Goal: Ask a question

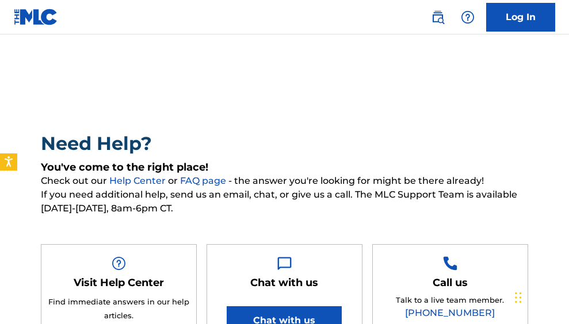
click at [39, 15] on img at bounding box center [36, 17] width 44 height 17
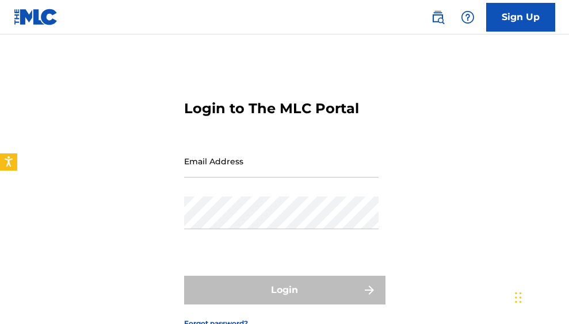
click at [186, 166] on input "Email Address" at bounding box center [281, 161] width 194 height 33
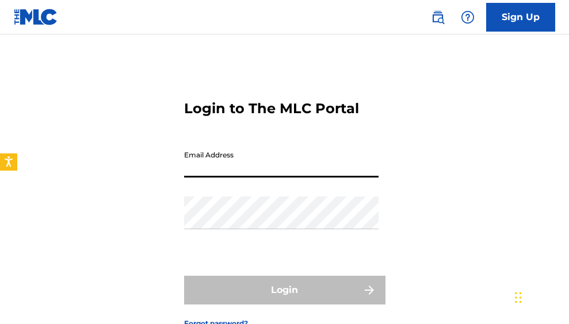
type input "[EMAIL_ADDRESS][DOMAIN_NAME]"
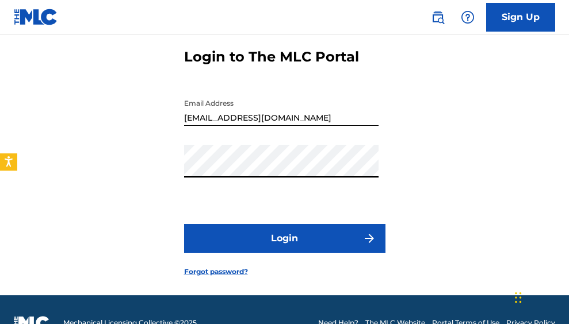
scroll to position [66, 0]
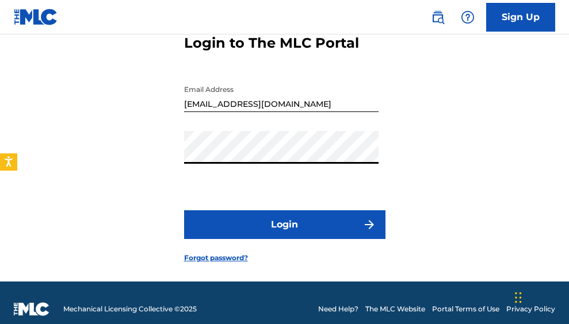
click at [304, 225] on button "Login" at bounding box center [284, 225] width 201 height 29
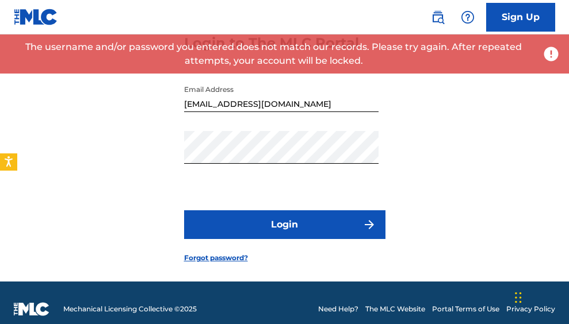
scroll to position [78, 0]
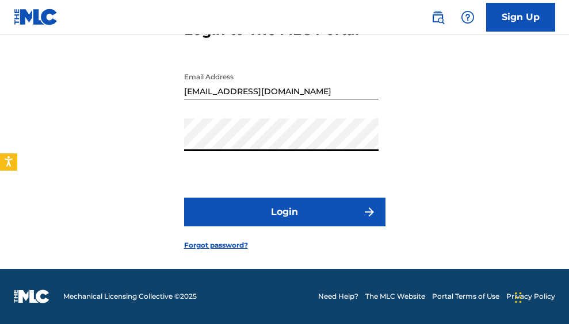
click at [281, 208] on button "Login" at bounding box center [284, 212] width 201 height 29
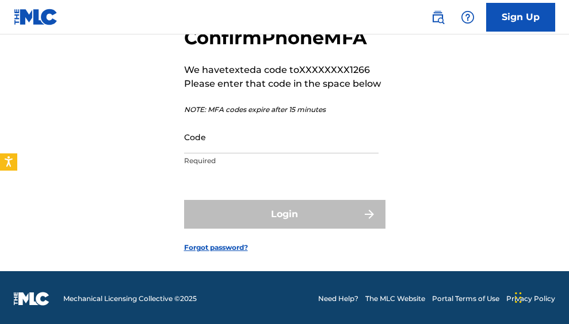
scroll to position [76, 0]
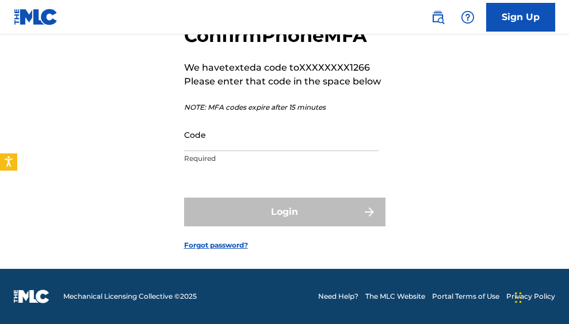
click at [261, 138] on input "Code" at bounding box center [281, 134] width 194 height 33
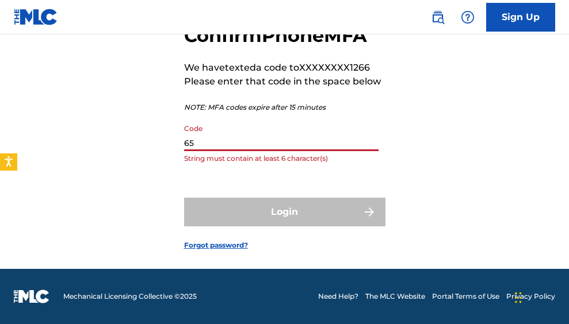
type input "6"
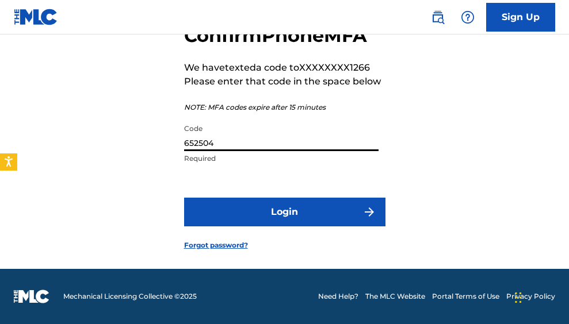
type input "652504"
click at [279, 211] on button "Login" at bounding box center [284, 212] width 201 height 29
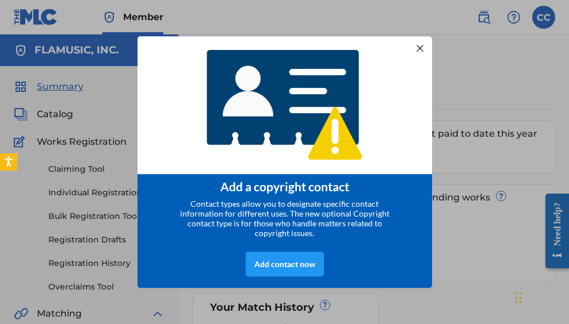
click at [422, 42] on div at bounding box center [419, 48] width 15 height 15
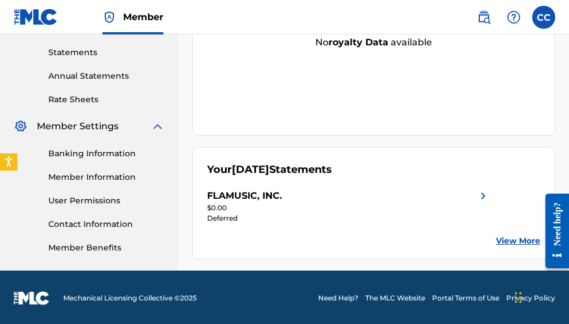
scroll to position [392, 0]
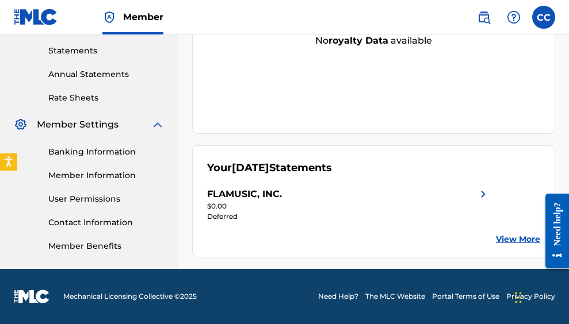
click at [110, 152] on link "Banking Information" at bounding box center [106, 152] width 116 height 12
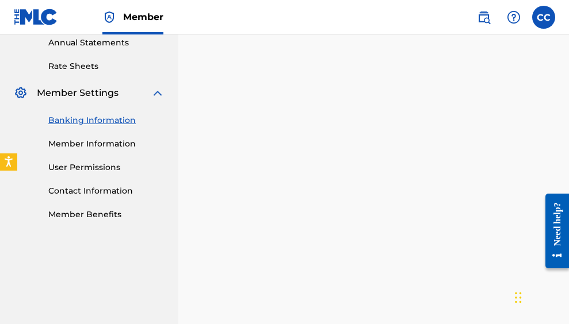
scroll to position [418, 0]
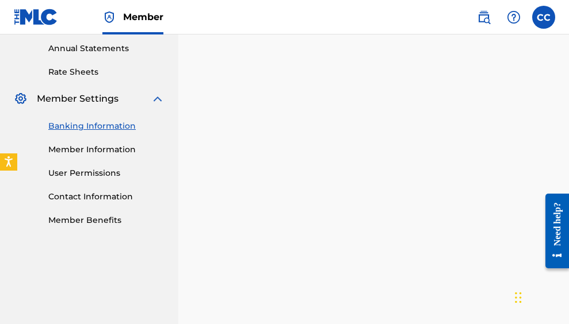
click at [511, 13] on img at bounding box center [514, 17] width 14 height 14
click at [447, 24] on nav "Member CC CC [PERSON_NAME] [EMAIL_ADDRESS][DOMAIN_NAME] Notification Preference…" at bounding box center [284, 17] width 569 height 35
click at [484, 16] on img at bounding box center [484, 17] width 14 height 14
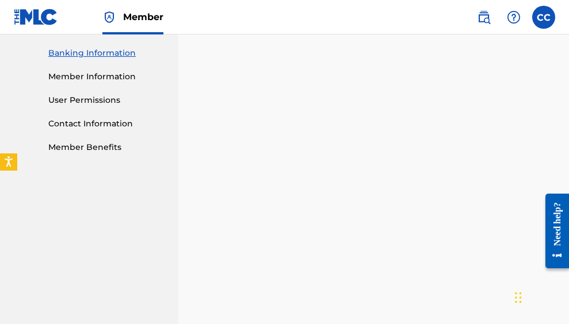
scroll to position [491, 0]
click at [512, 15] on img at bounding box center [514, 17] width 14 height 14
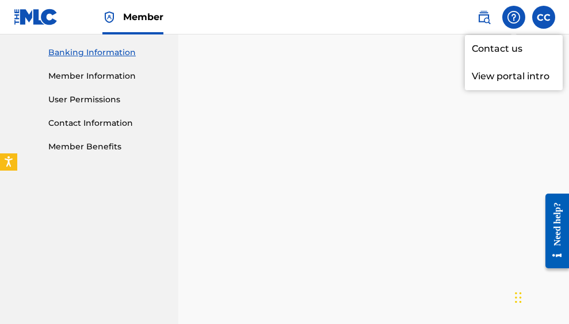
click at [554, 229] on div "Need help?" at bounding box center [557, 224] width 16 height 44
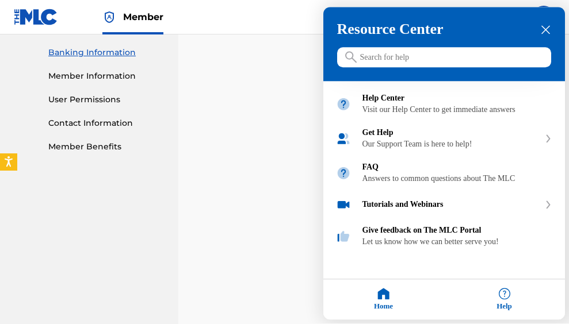
click at [372, 63] on input "Search for help" at bounding box center [444, 58] width 214 height 20
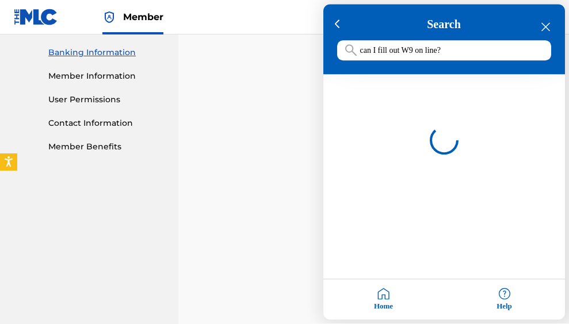
type input "can I fill out W9 on line?"
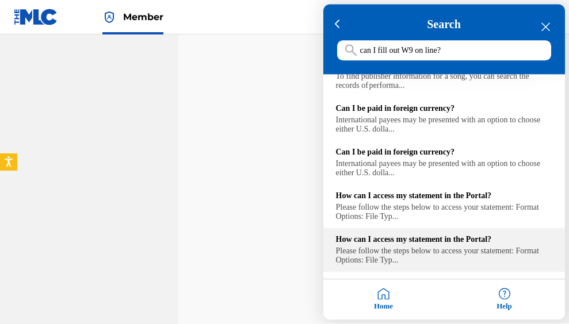
scroll to position [626, 0]
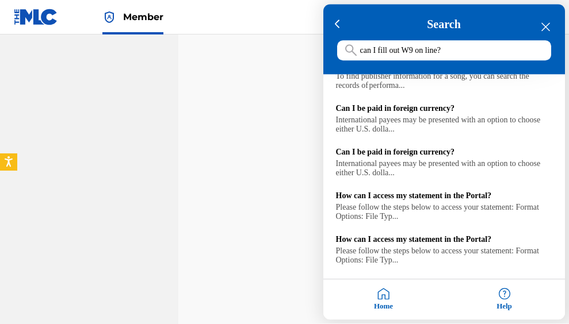
click at [546, 24] on icon "close resource center" at bounding box center [545, 27] width 9 height 9
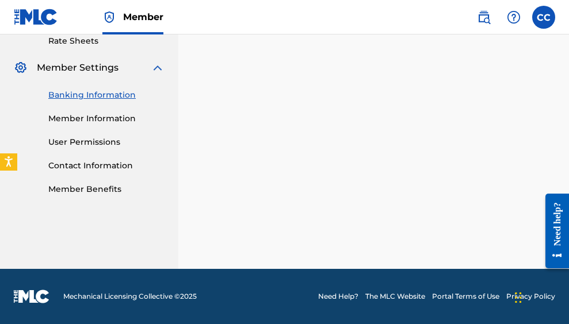
scroll to position [448, 0]
